Goal: Task Accomplishment & Management: Use online tool/utility

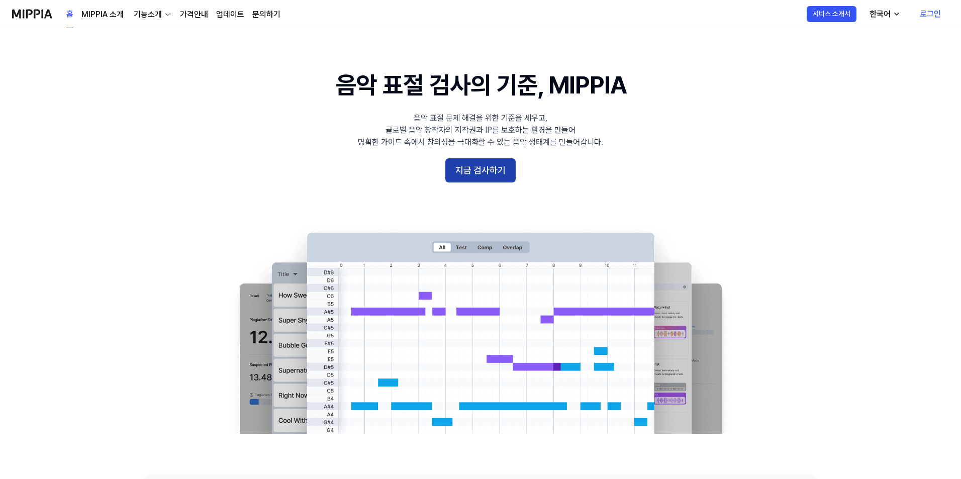
click at [469, 165] on button "지금 검사하기" at bounding box center [480, 170] width 70 height 24
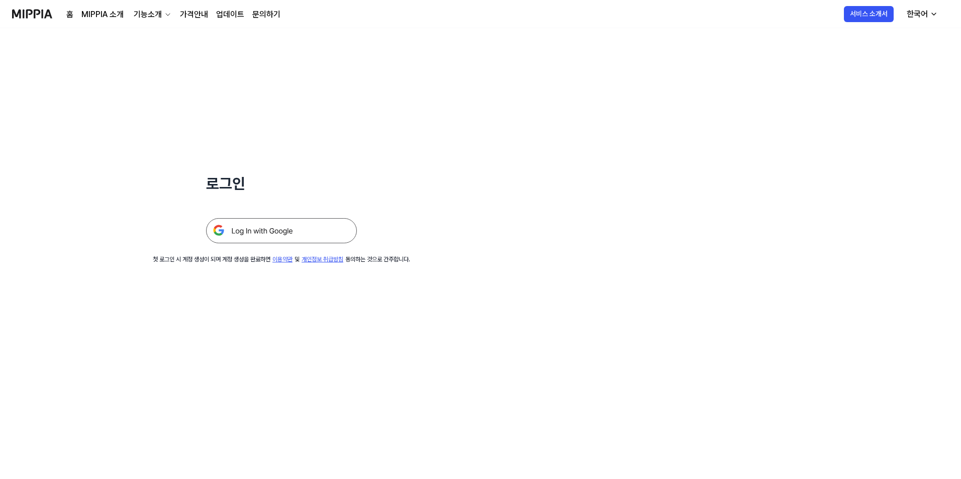
click at [295, 226] on img at bounding box center [281, 230] width 151 height 25
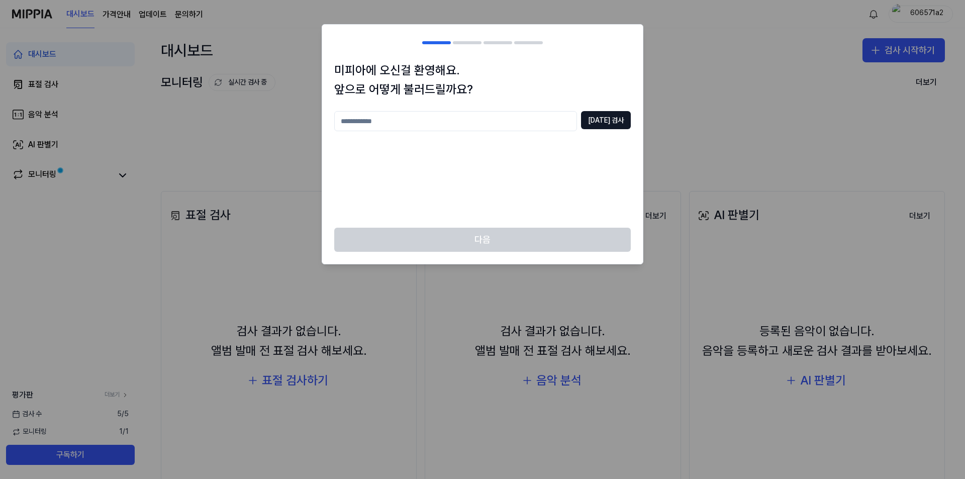
click at [541, 117] on input "text" at bounding box center [455, 121] width 243 height 20
type input "*"
type input "******"
click at [606, 111] on button "[DATE] 검사" at bounding box center [606, 120] width 50 height 18
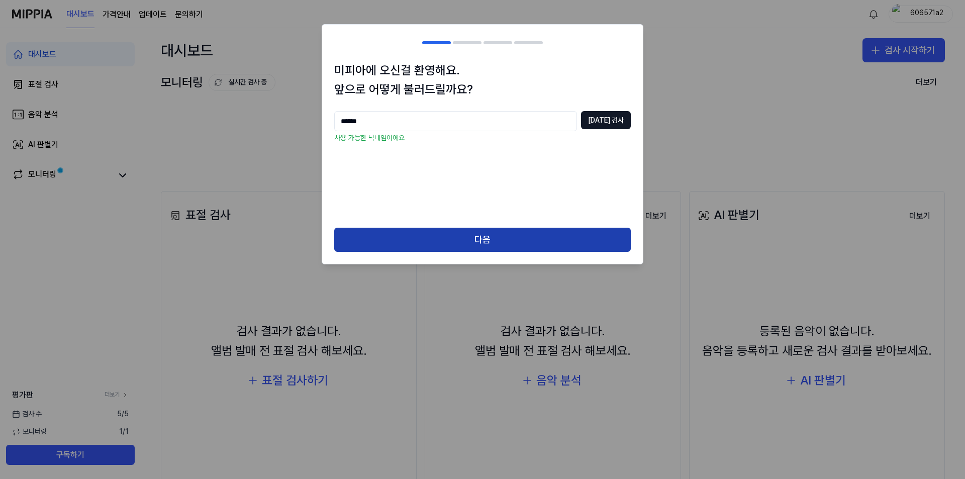
click at [441, 245] on button "다음" at bounding box center [482, 240] width 297 height 24
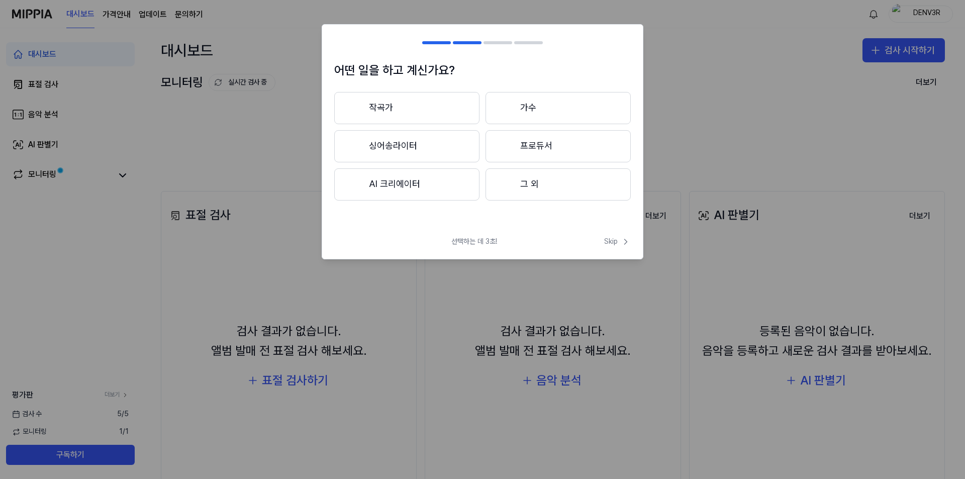
click at [576, 186] on button "그 외" at bounding box center [557, 184] width 145 height 32
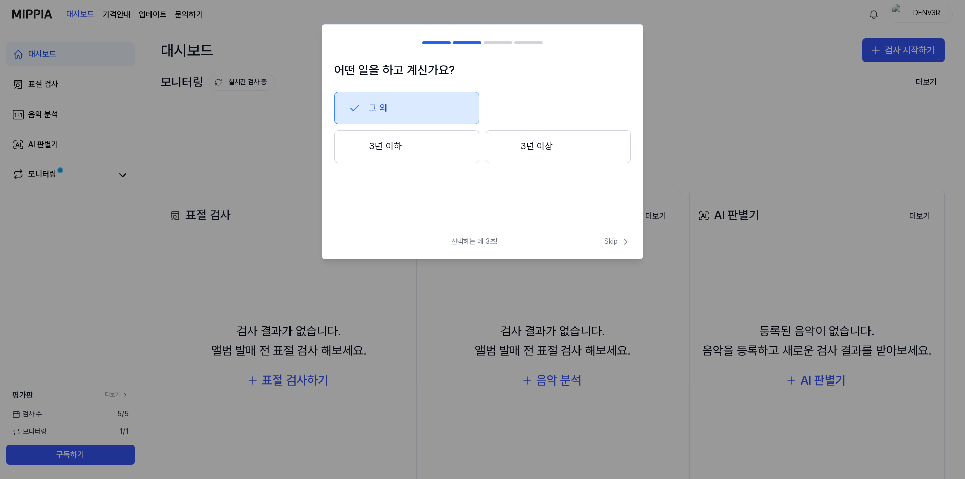
click at [422, 114] on button "그 외" at bounding box center [406, 108] width 145 height 32
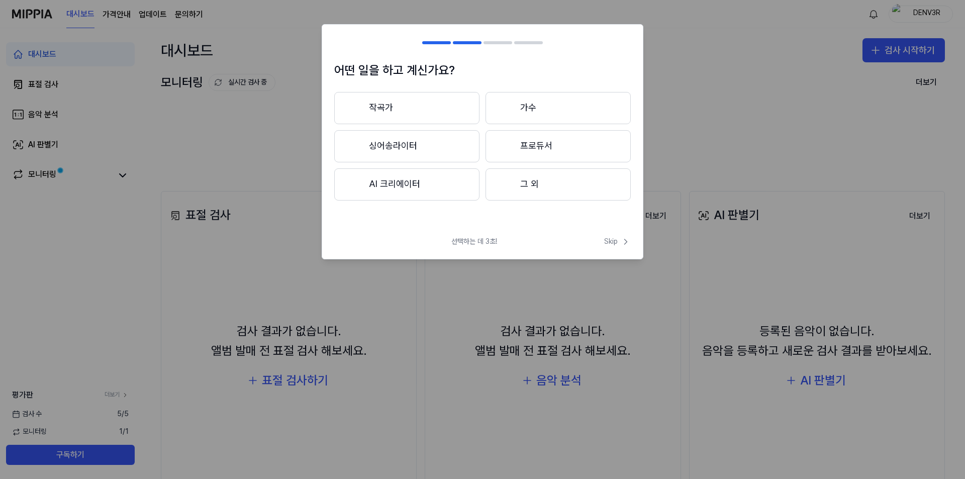
click at [439, 173] on button "AI 크리에이터" at bounding box center [406, 184] width 145 height 32
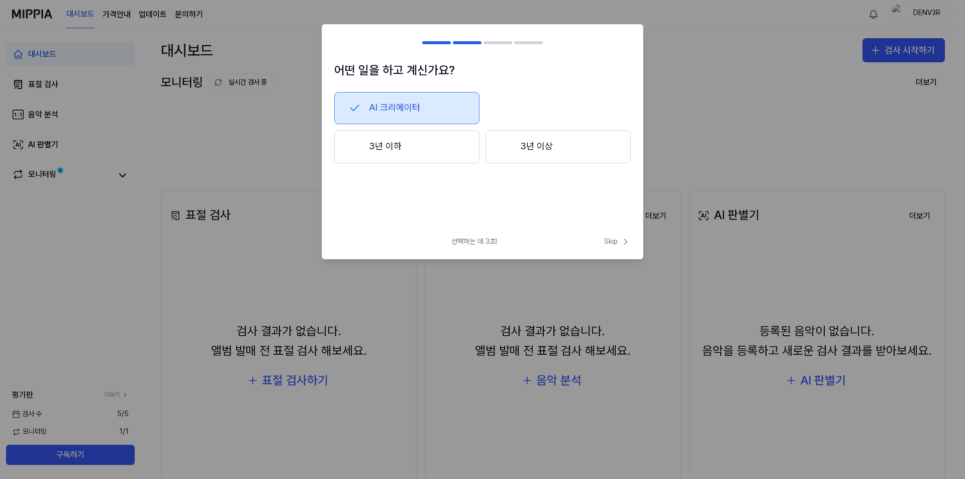
click at [436, 106] on button "AI 크리에이터" at bounding box center [406, 108] width 145 height 32
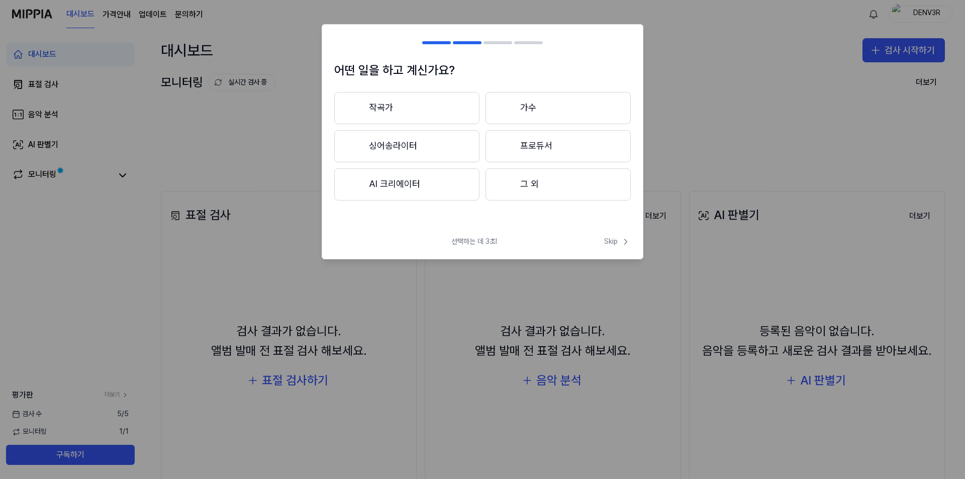
click at [535, 176] on button "그 외" at bounding box center [557, 184] width 145 height 32
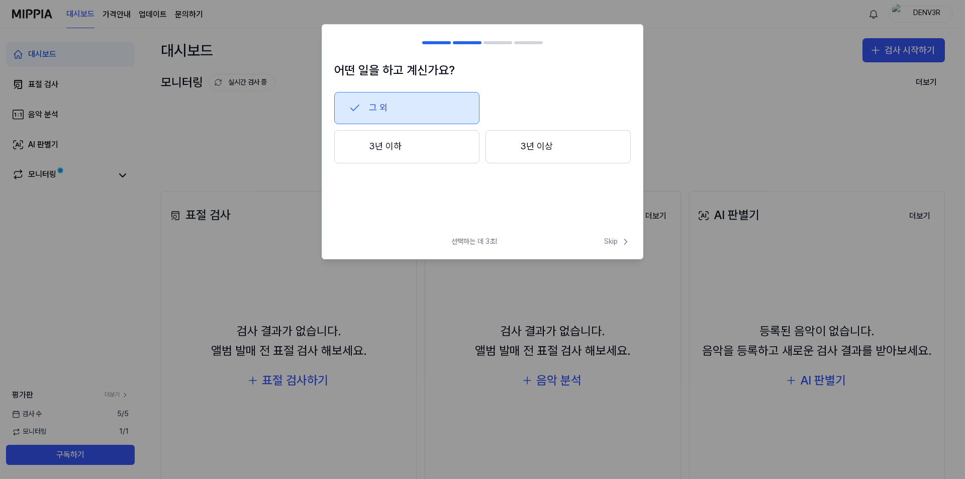
click at [436, 110] on button "그 외" at bounding box center [406, 108] width 145 height 32
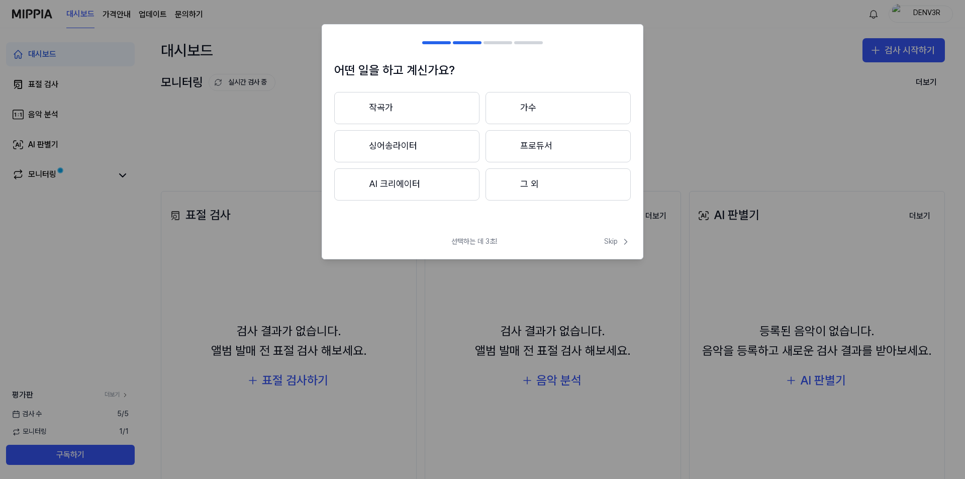
click at [549, 185] on button "그 외" at bounding box center [557, 184] width 145 height 32
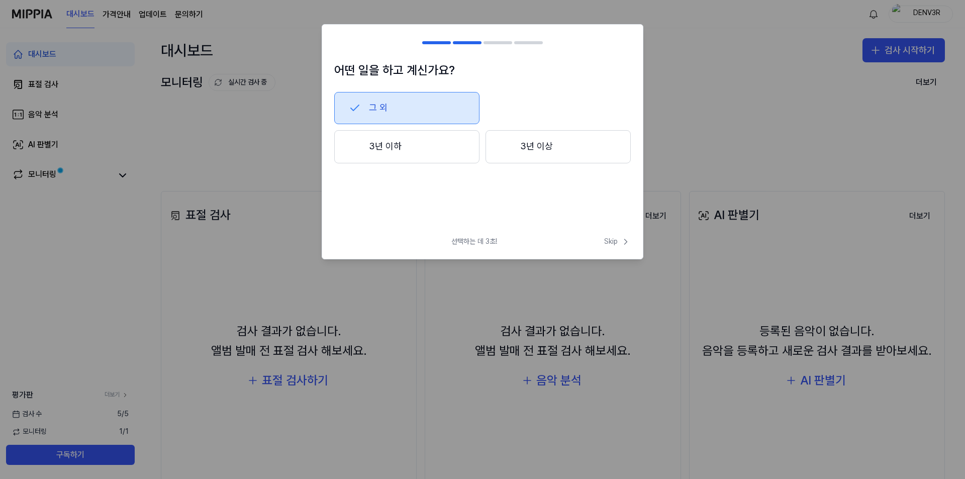
click at [534, 137] on button "3년 이상" at bounding box center [557, 146] width 145 height 33
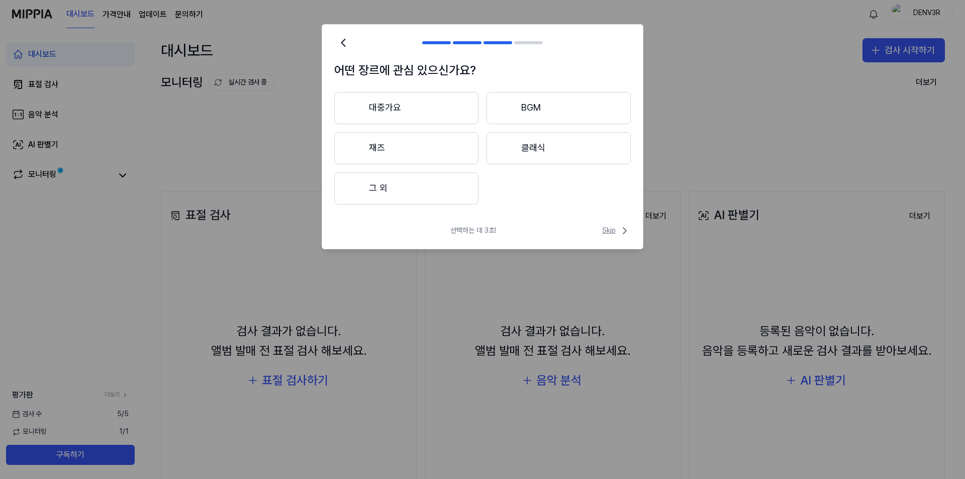
click at [619, 231] on icon at bounding box center [625, 231] width 12 height 12
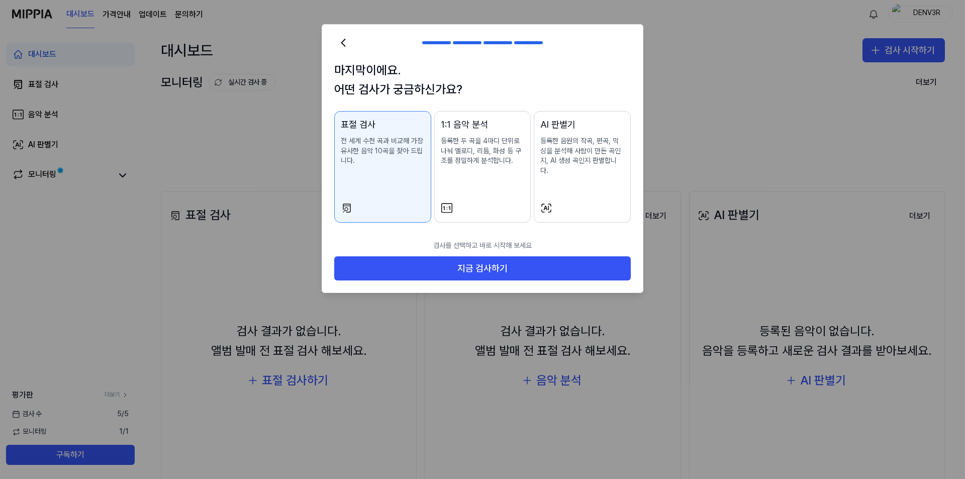
click at [508, 202] on div at bounding box center [483, 208] width 84 height 12
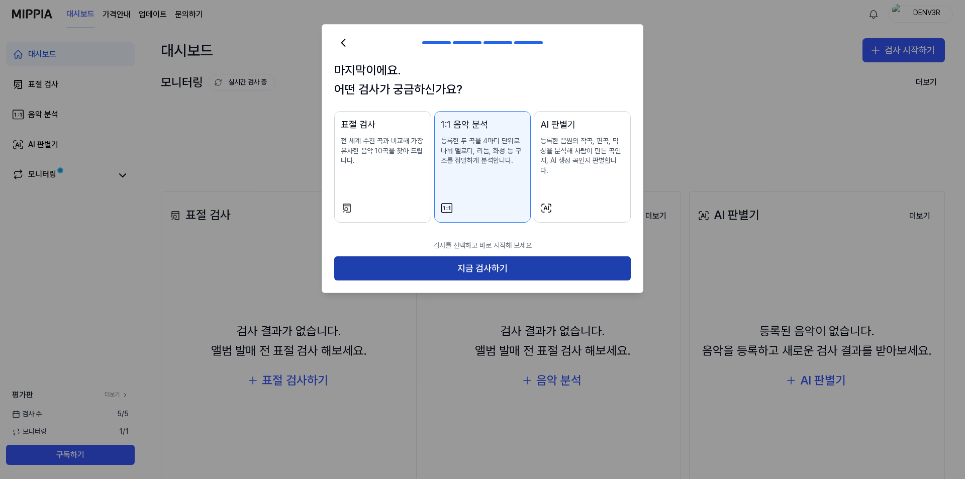
click at [507, 256] on button "지금 검사하기" at bounding box center [482, 268] width 297 height 24
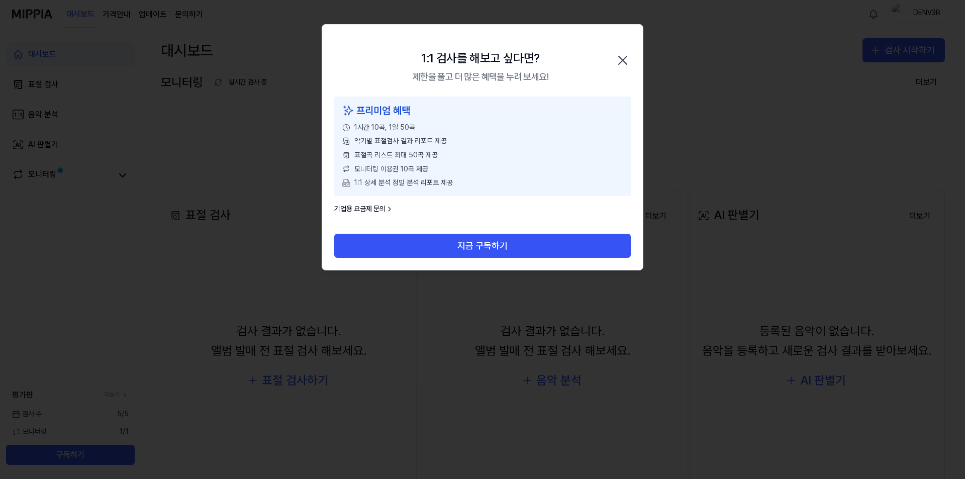
click at [621, 57] on icon "button" at bounding box center [623, 60] width 16 height 16
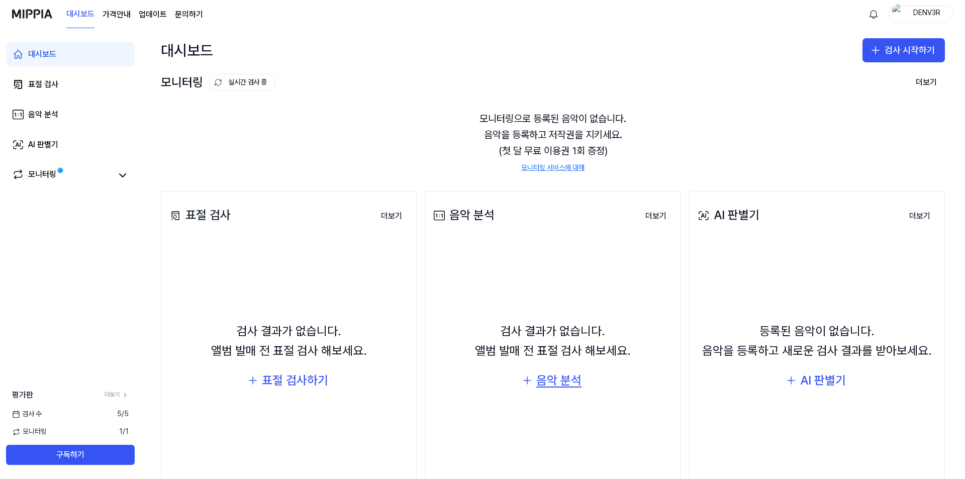
click at [565, 377] on div "음악 분석" at bounding box center [558, 380] width 45 height 19
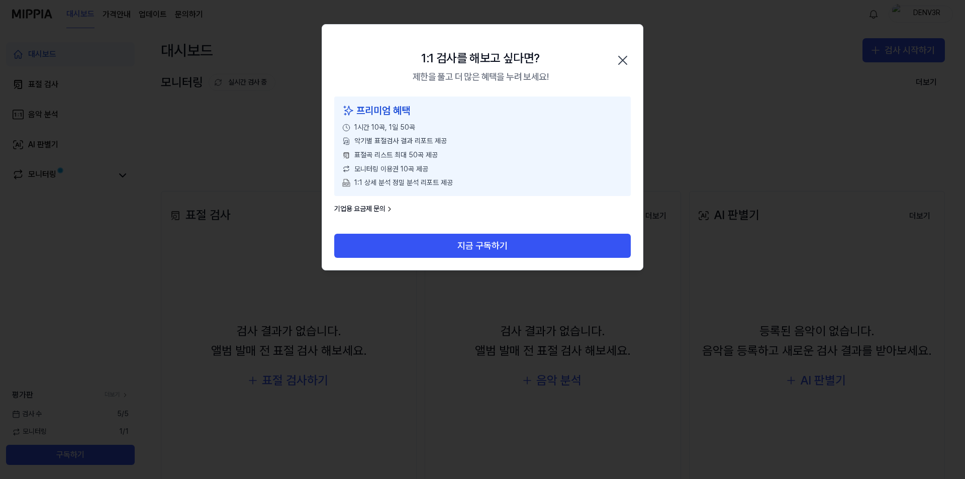
click at [624, 57] on icon "button" at bounding box center [623, 60] width 16 height 16
